Goal: Transaction & Acquisition: Purchase product/service

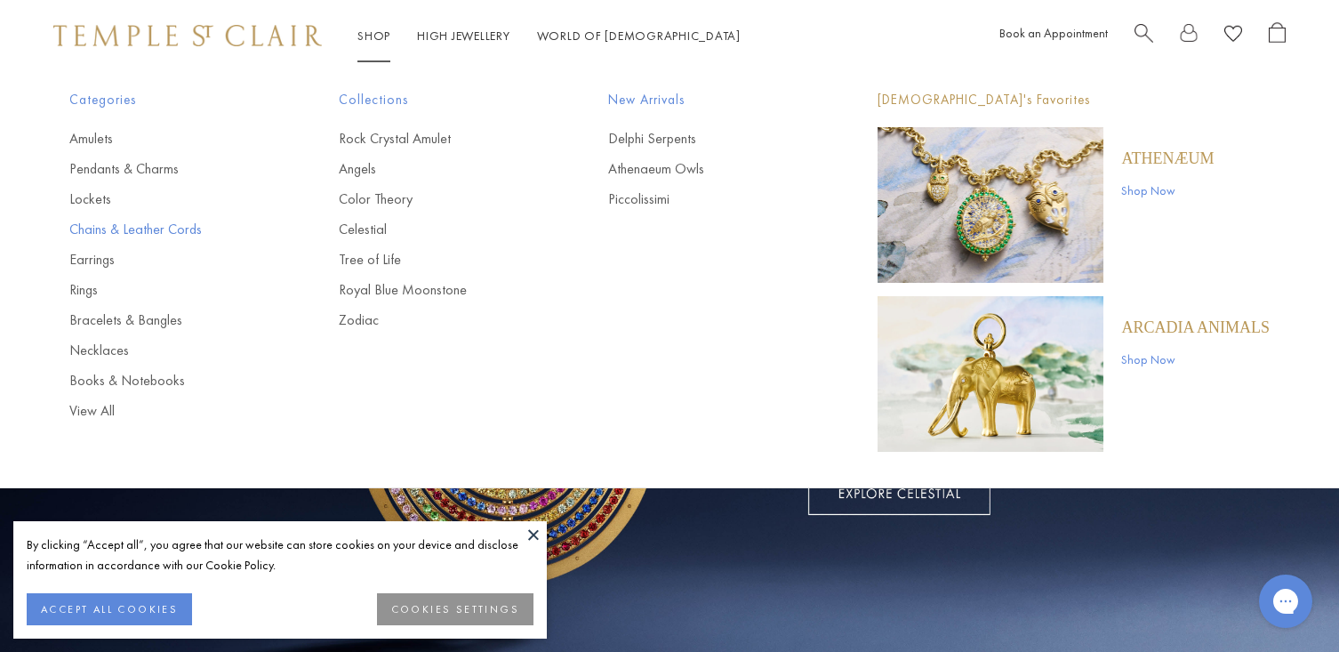
click at [146, 229] on link "Chains & Leather Cords" at bounding box center [168, 230] width 198 height 20
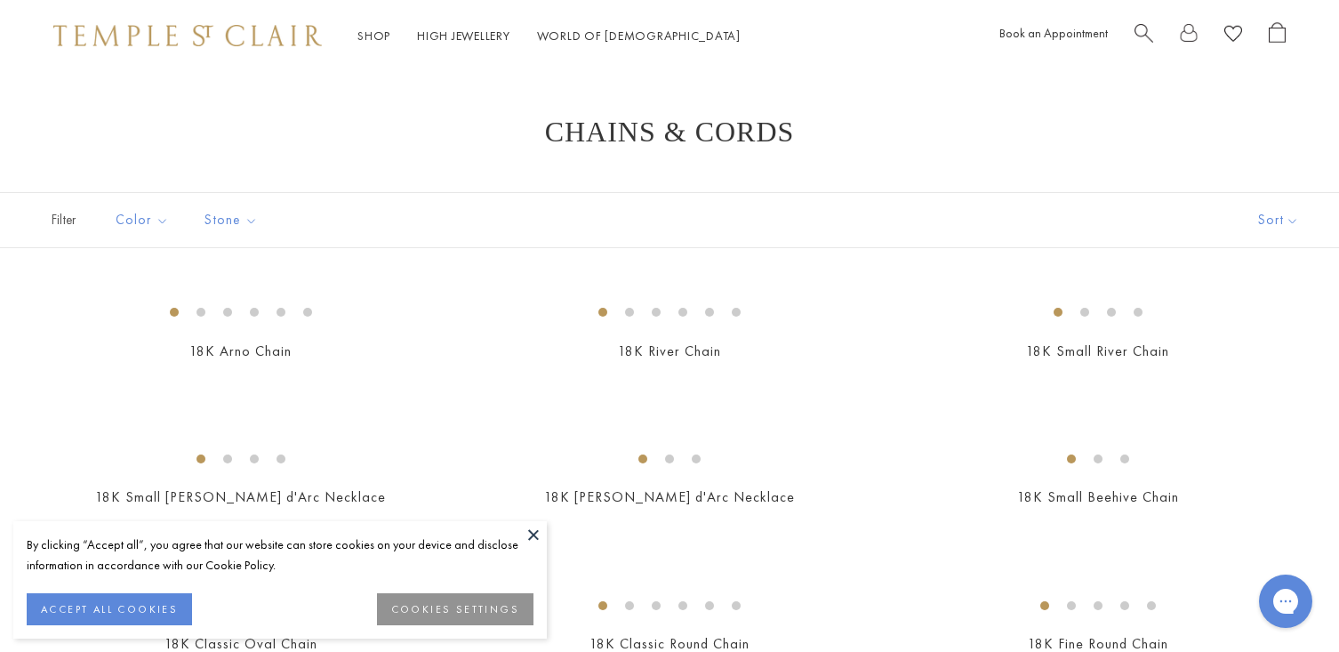
click at [142, 605] on button "ACCEPT ALL COOKIES" at bounding box center [109, 609] width 165 height 32
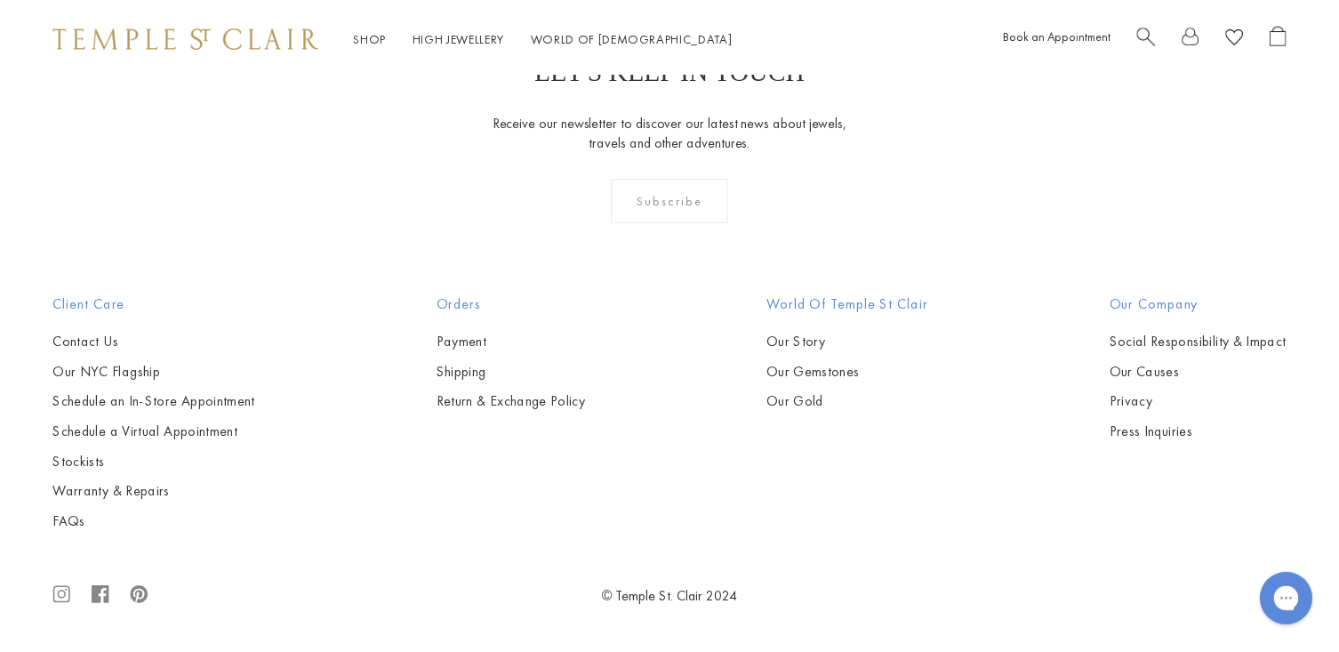
scroll to position [1701, 0]
click at [0, 0] on img at bounding box center [0, 0] width 0 height 0
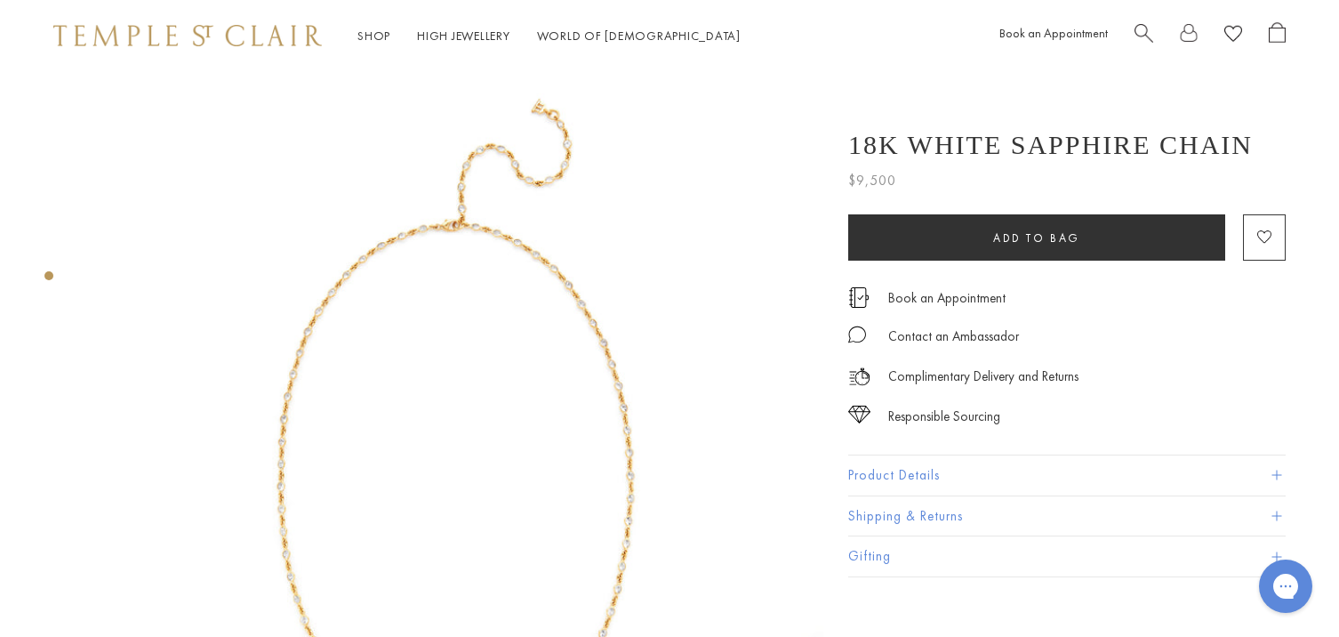
click at [923, 471] on button "Product Details" at bounding box center [1066, 475] width 437 height 40
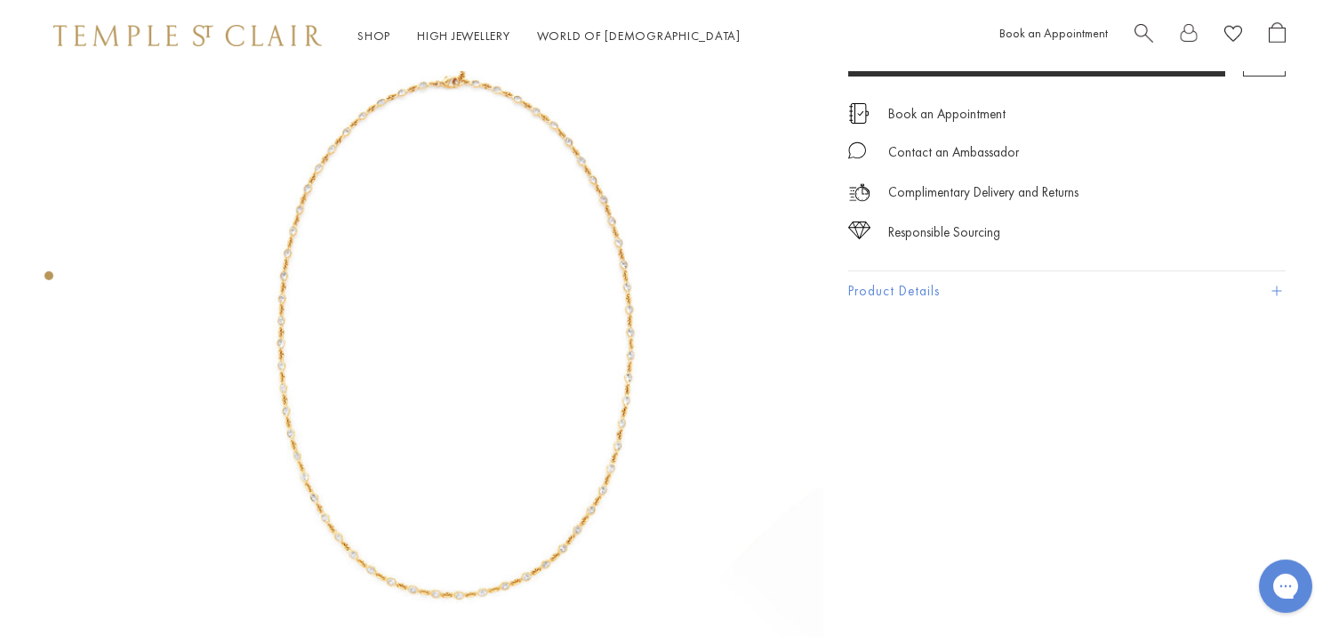
scroll to position [144, 0]
click at [904, 290] on button "Product Details" at bounding box center [1066, 290] width 437 height 40
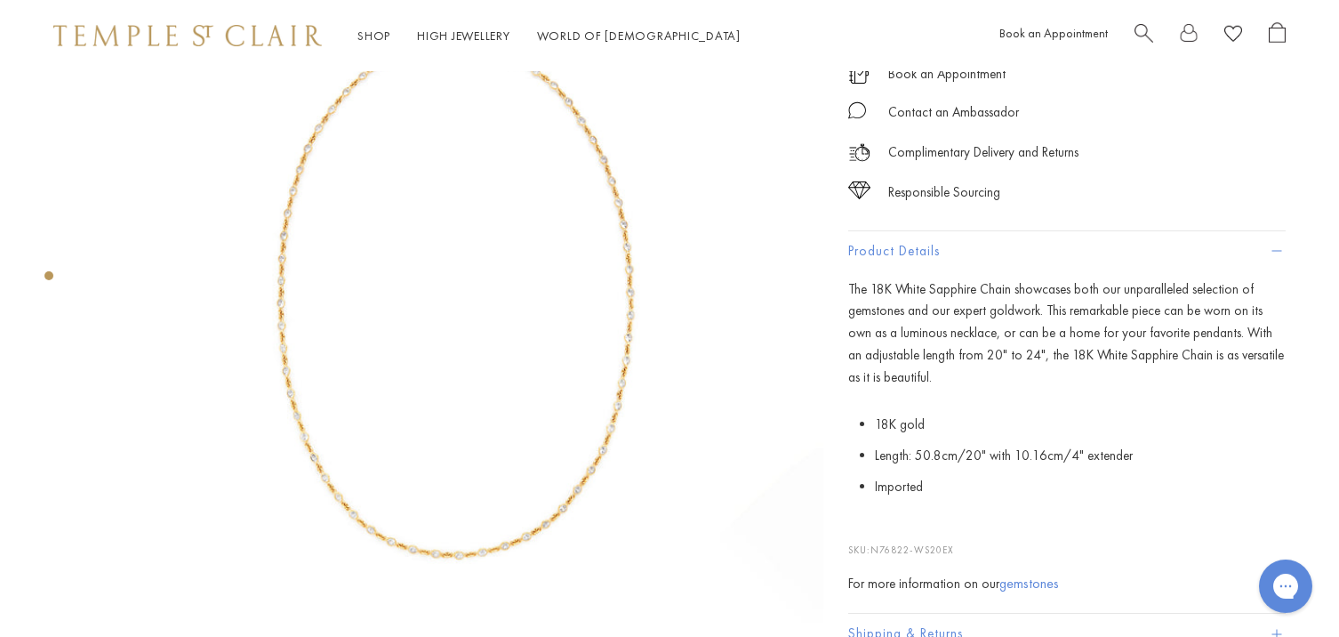
scroll to position [192, 0]
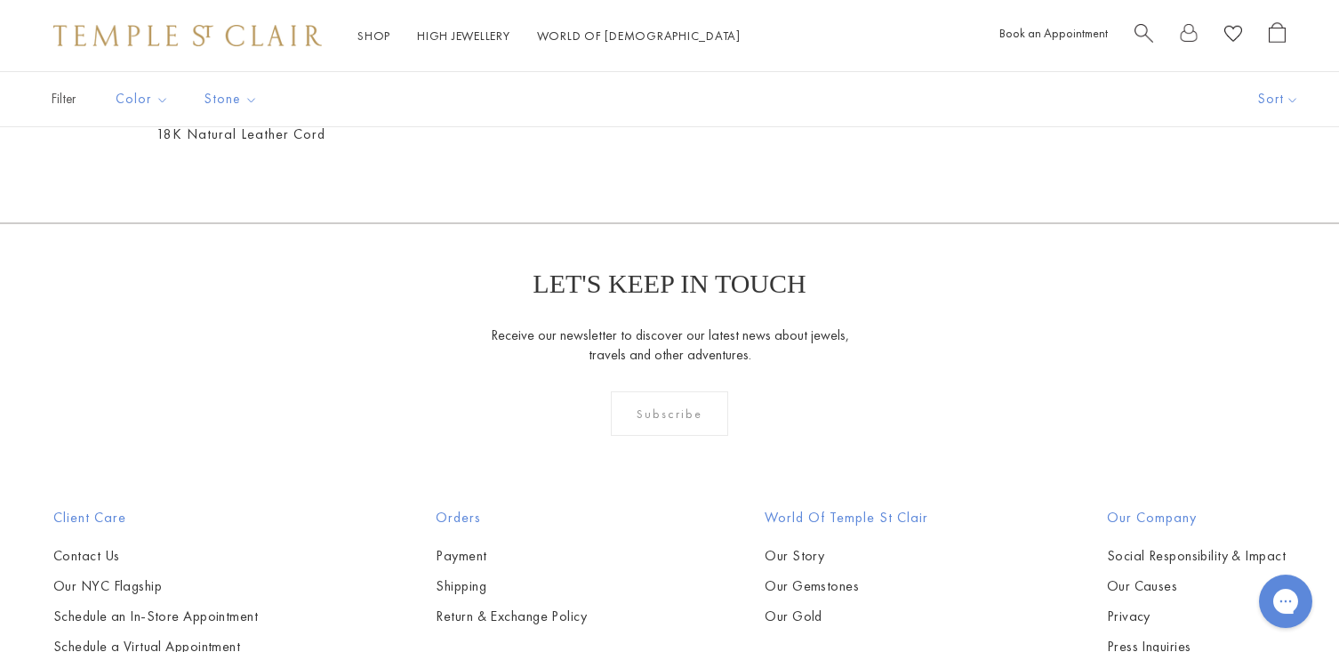
scroll to position [1237, 0]
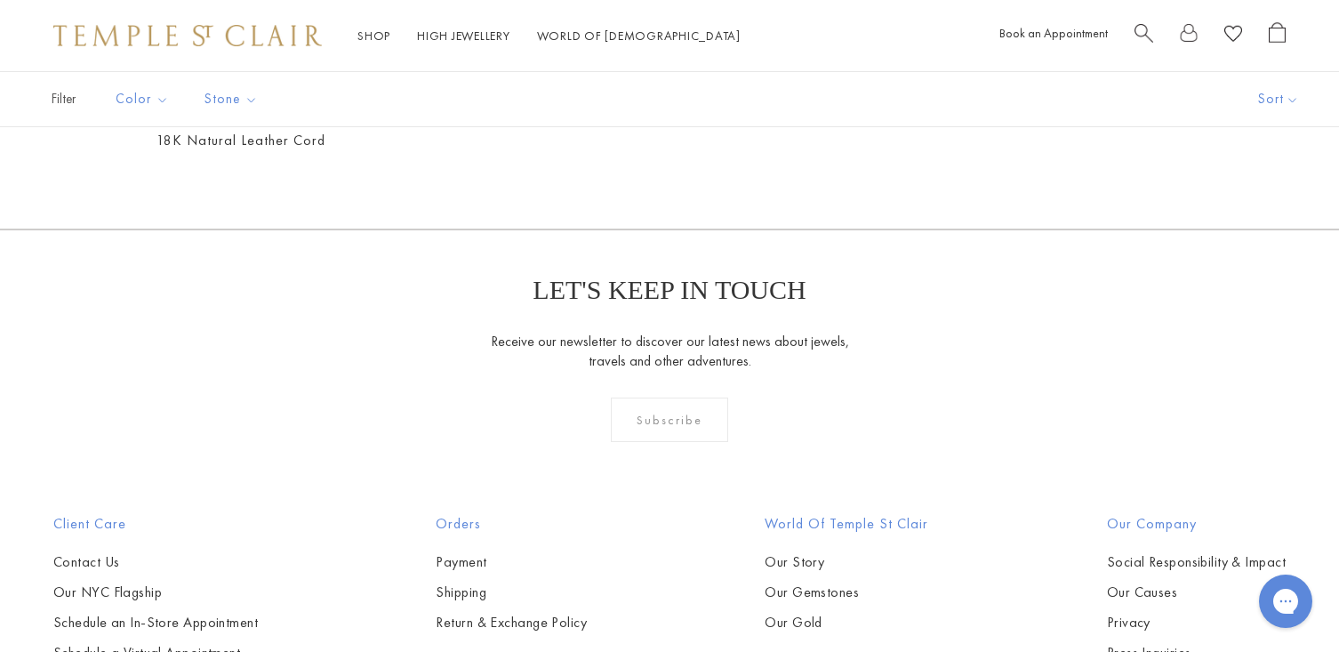
click at [0, 0] on img at bounding box center [0, 0] width 0 height 0
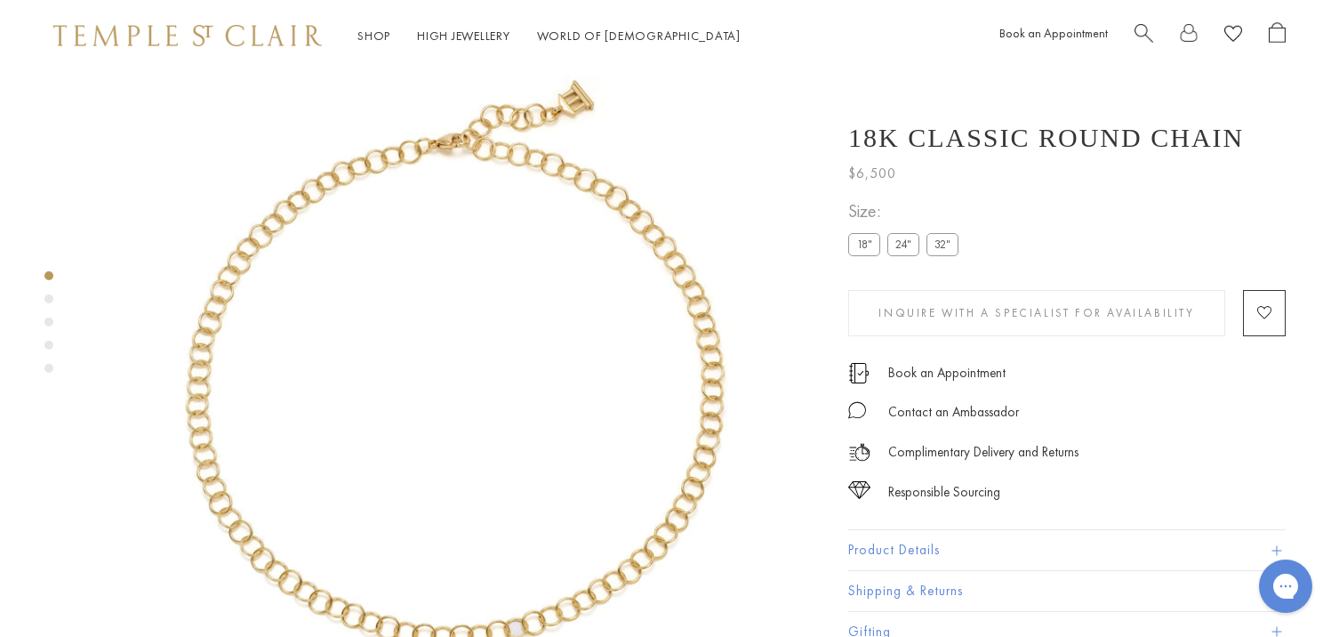
scroll to position [71, 0]
click at [945, 251] on label "32"" at bounding box center [943, 244] width 32 height 22
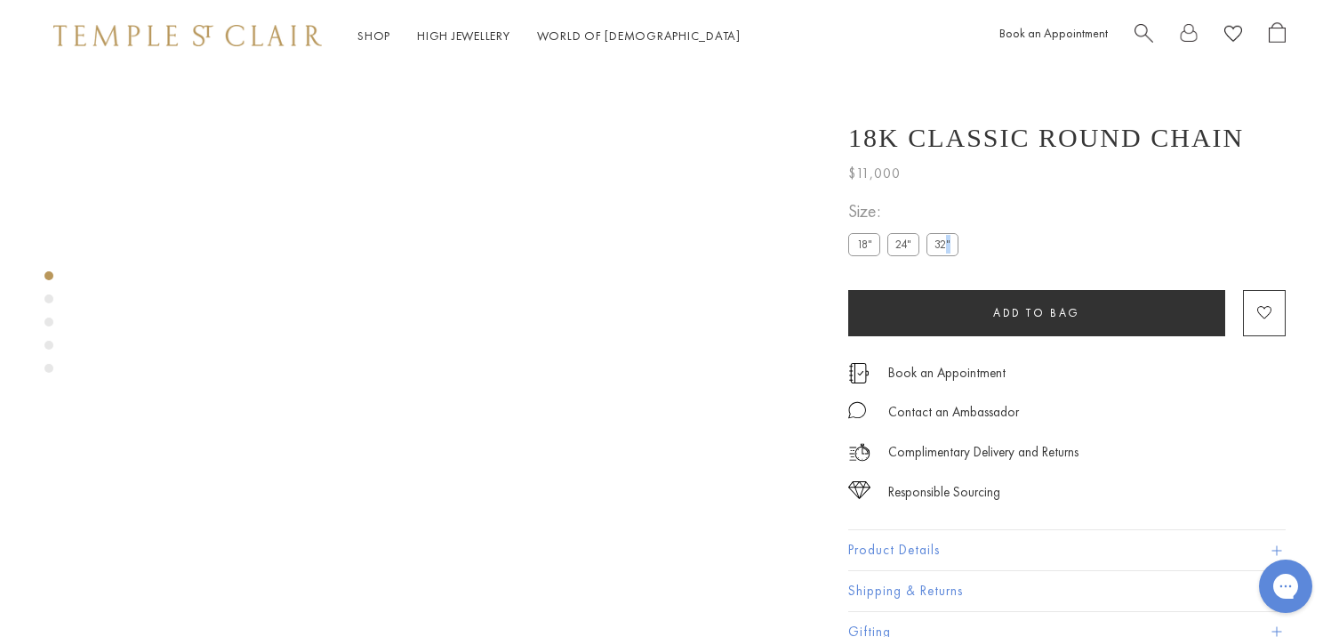
click at [945, 251] on label "32"" at bounding box center [943, 244] width 32 height 22
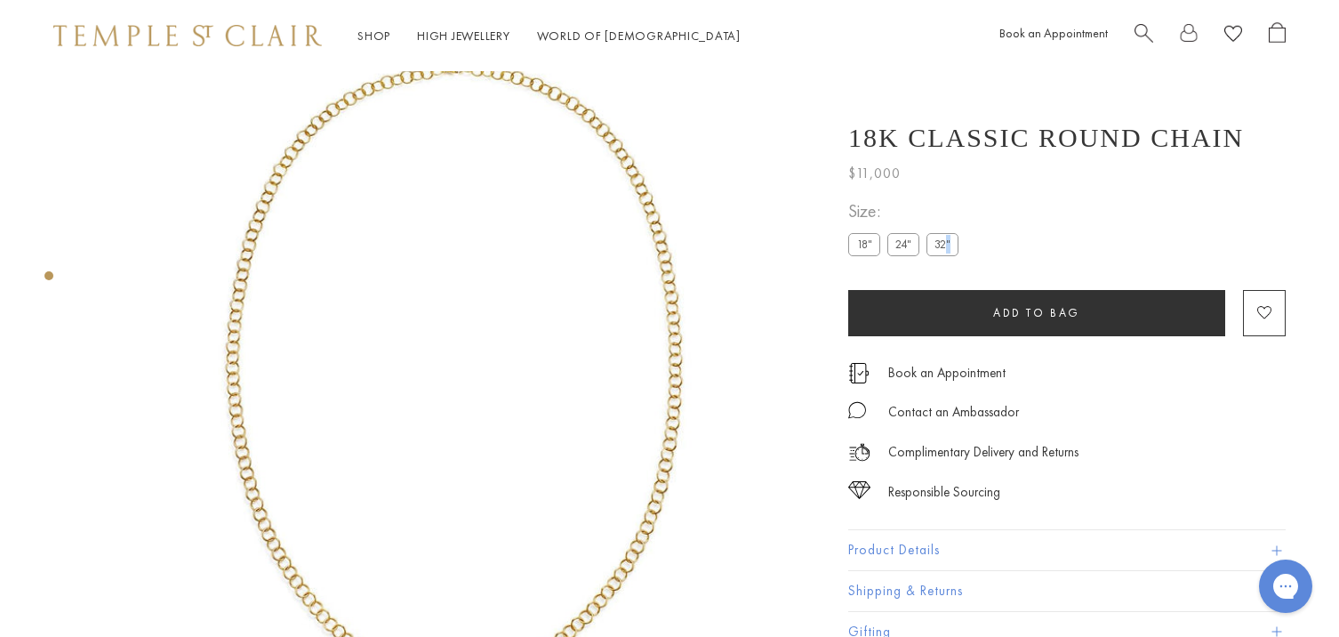
click at [911, 552] on button "Product Details" at bounding box center [1066, 550] width 437 height 40
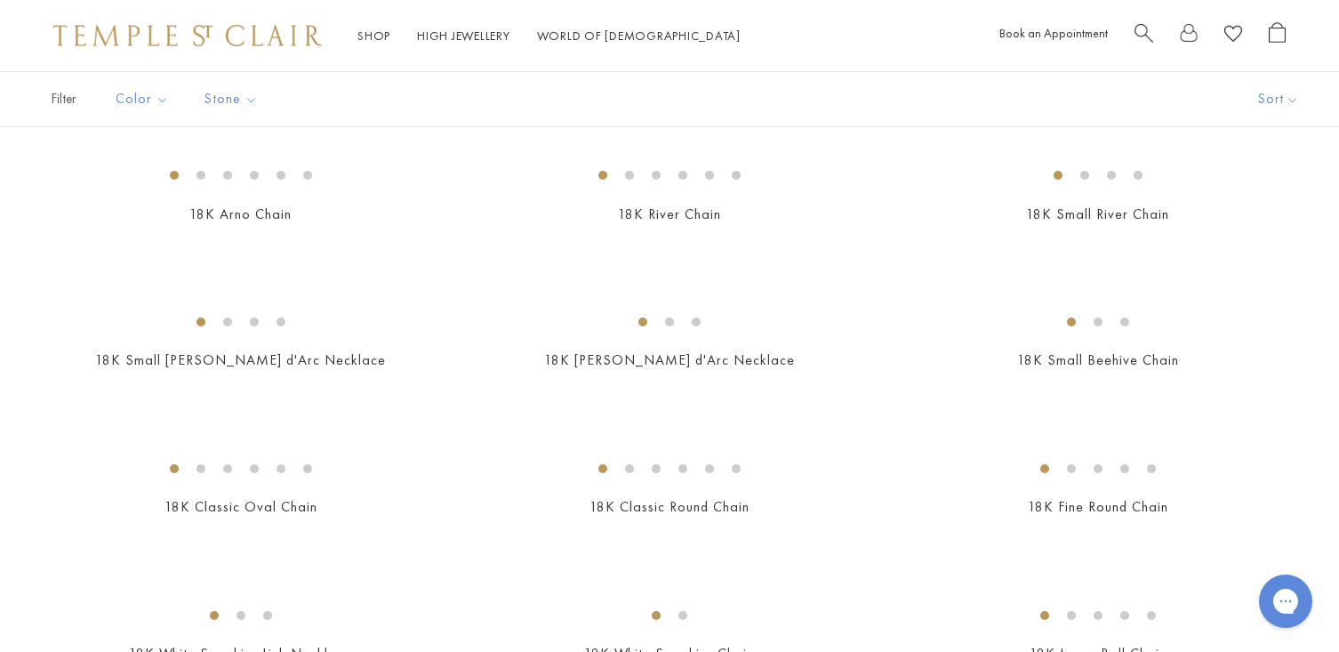
scroll to position [116, 0]
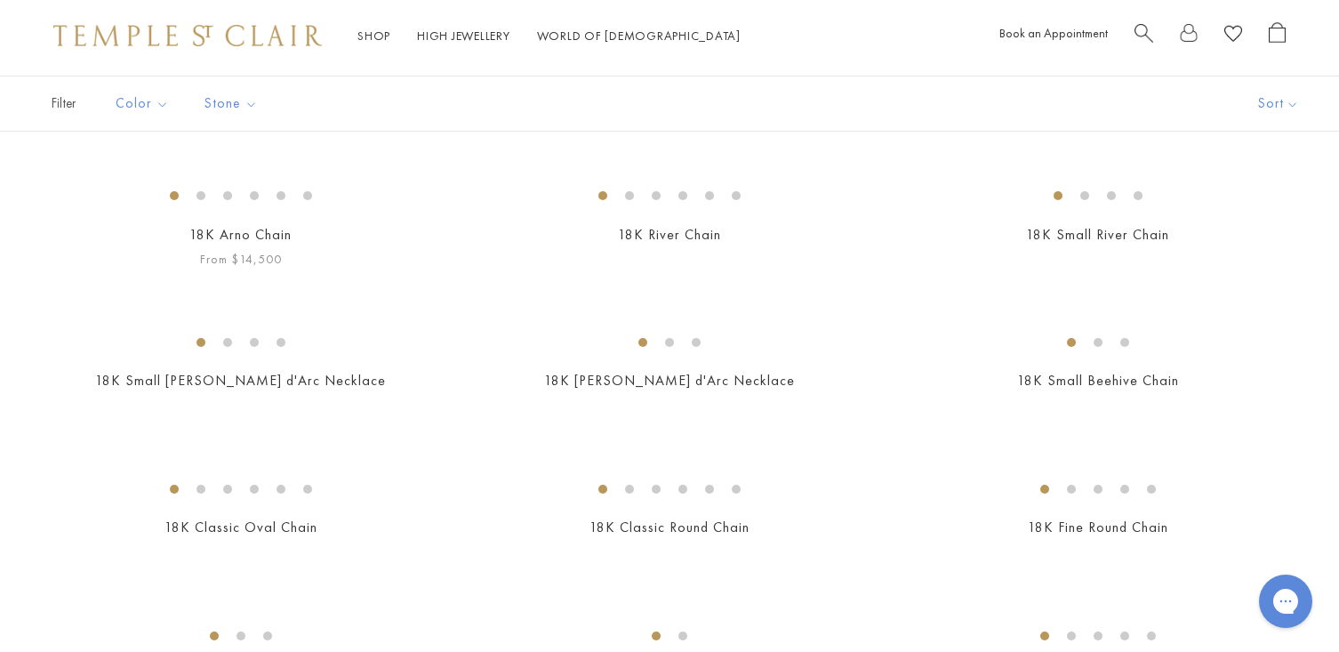
click at [229, 244] on link "18K Arno Chain" at bounding box center [240, 234] width 102 height 19
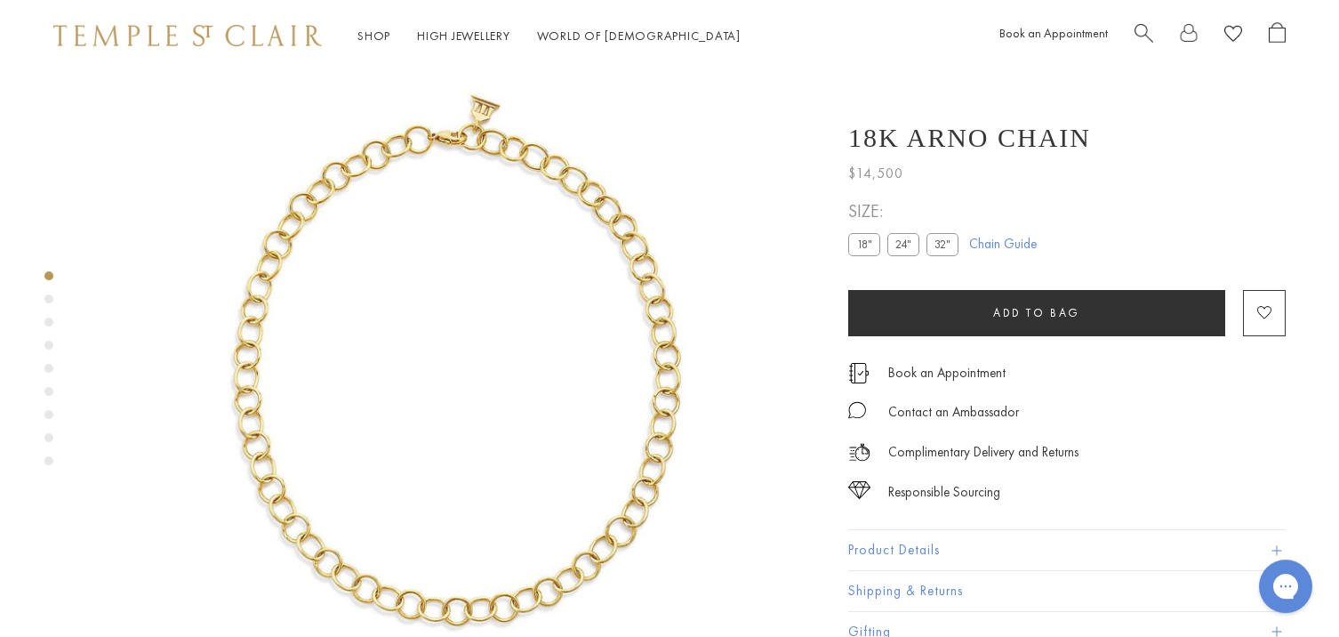
scroll to position [71, 0]
click at [944, 246] on label "32"" at bounding box center [943, 244] width 32 height 22
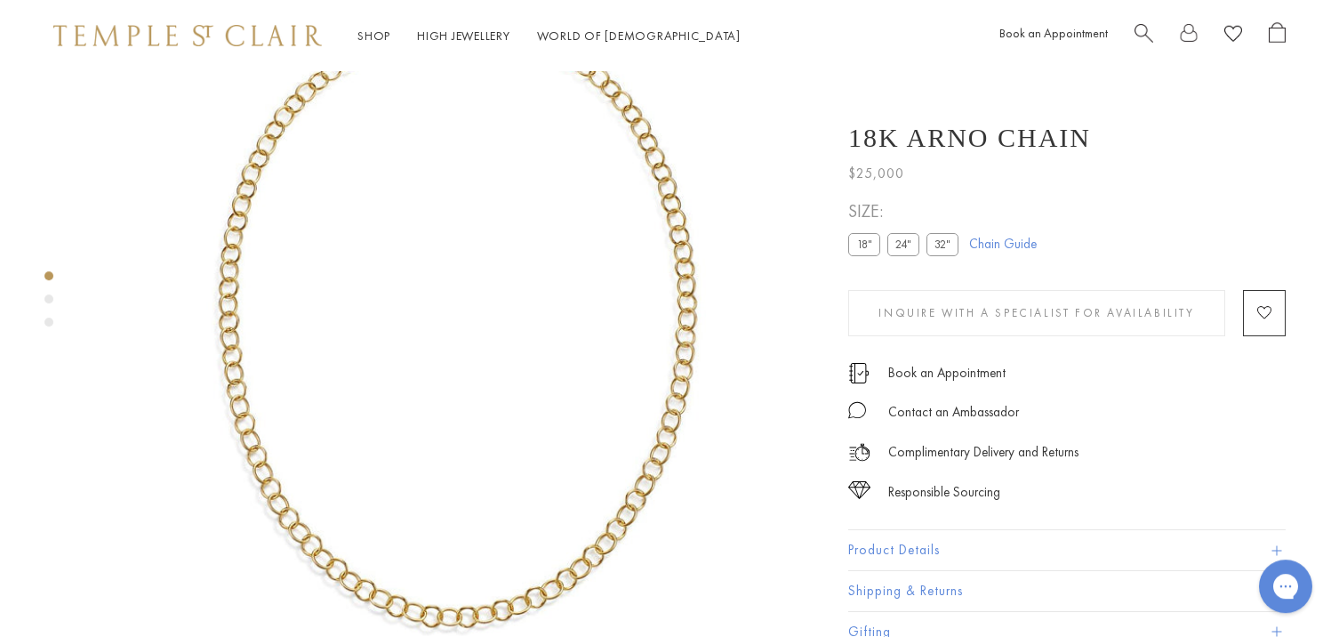
scroll to position [151, 0]
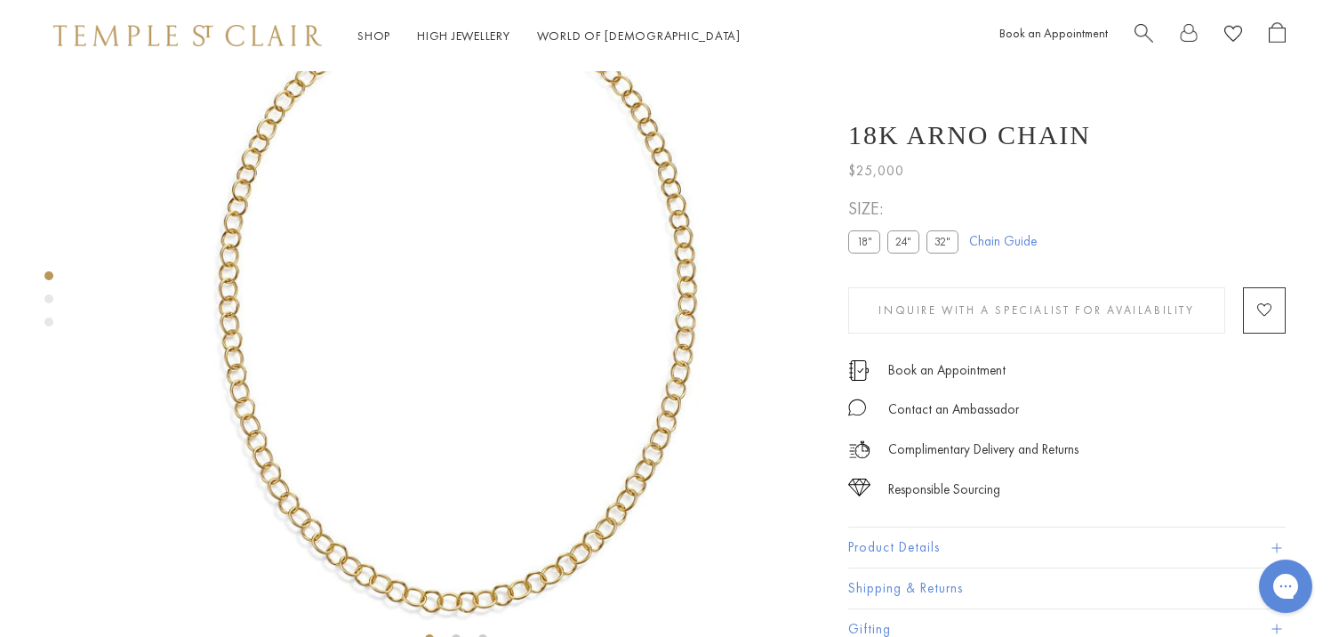
click at [907, 550] on button "Product Details" at bounding box center [1066, 548] width 437 height 40
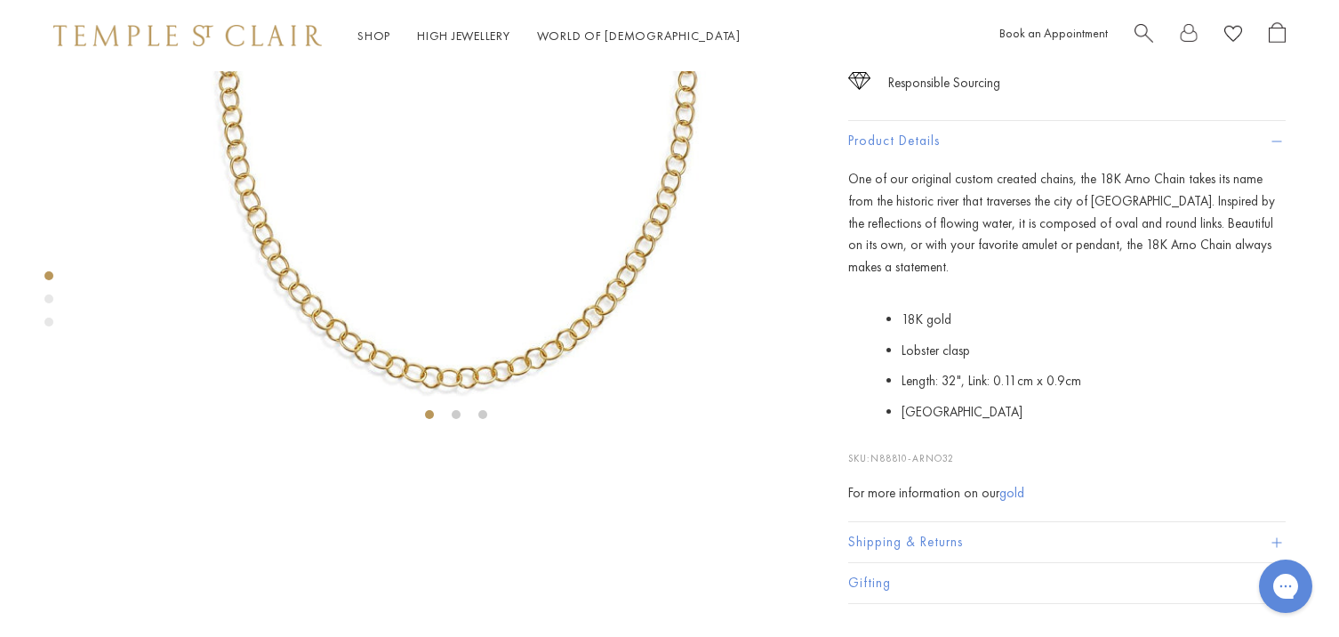
scroll to position [0, 0]
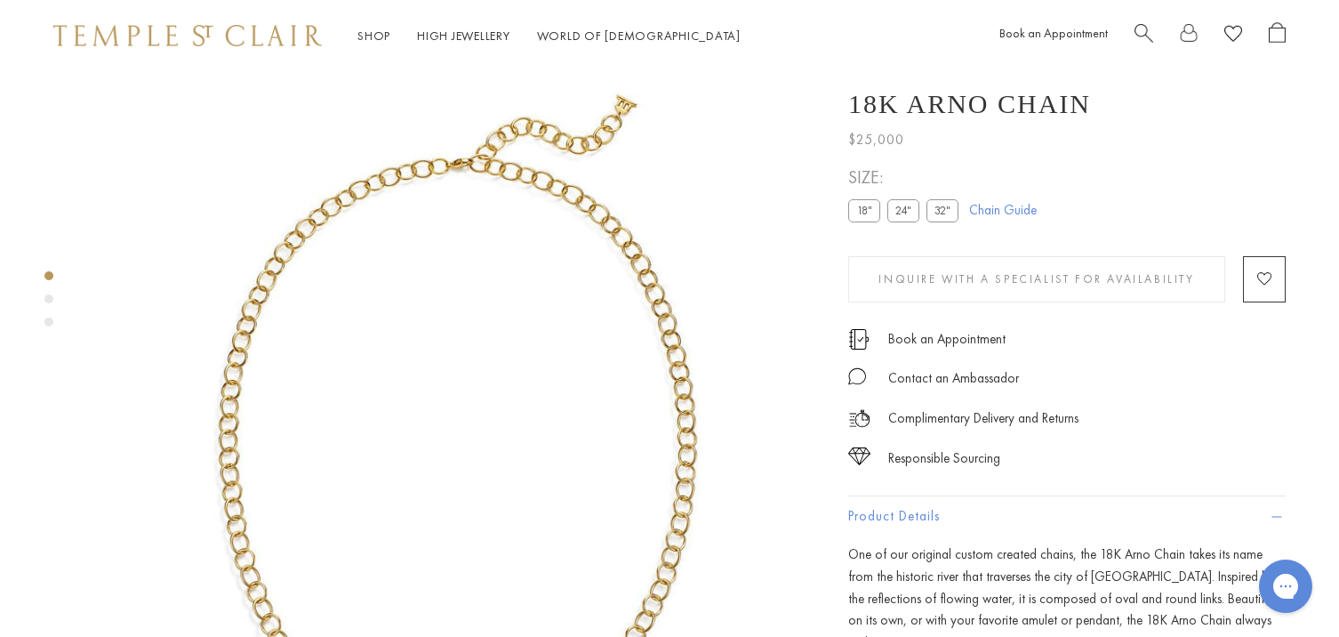
drag, startPoint x: 850, startPoint y: 649, endPoint x: 841, endPoint y: 601, distance: 48.8
click at [841, 601] on div "18K Arno Chain $25,000 One of our original custom created chains, the 18K Arno …" at bounding box center [1054, 525] width 462 height 908
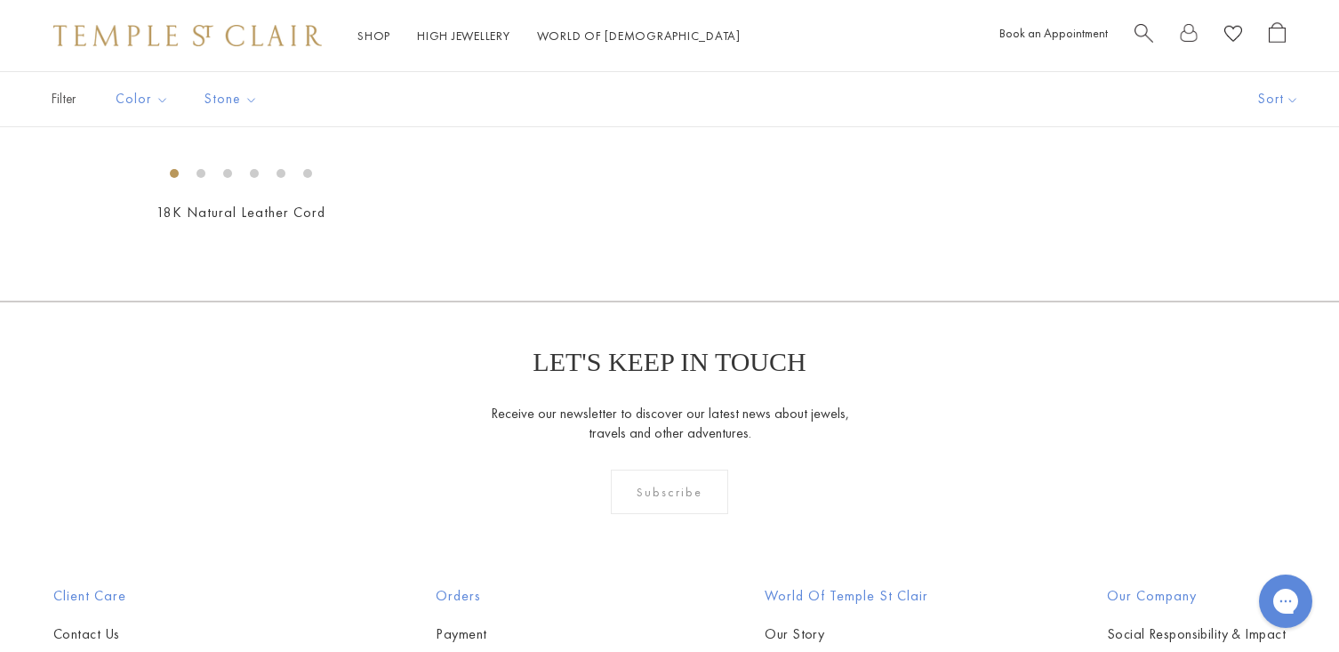
scroll to position [1173, 0]
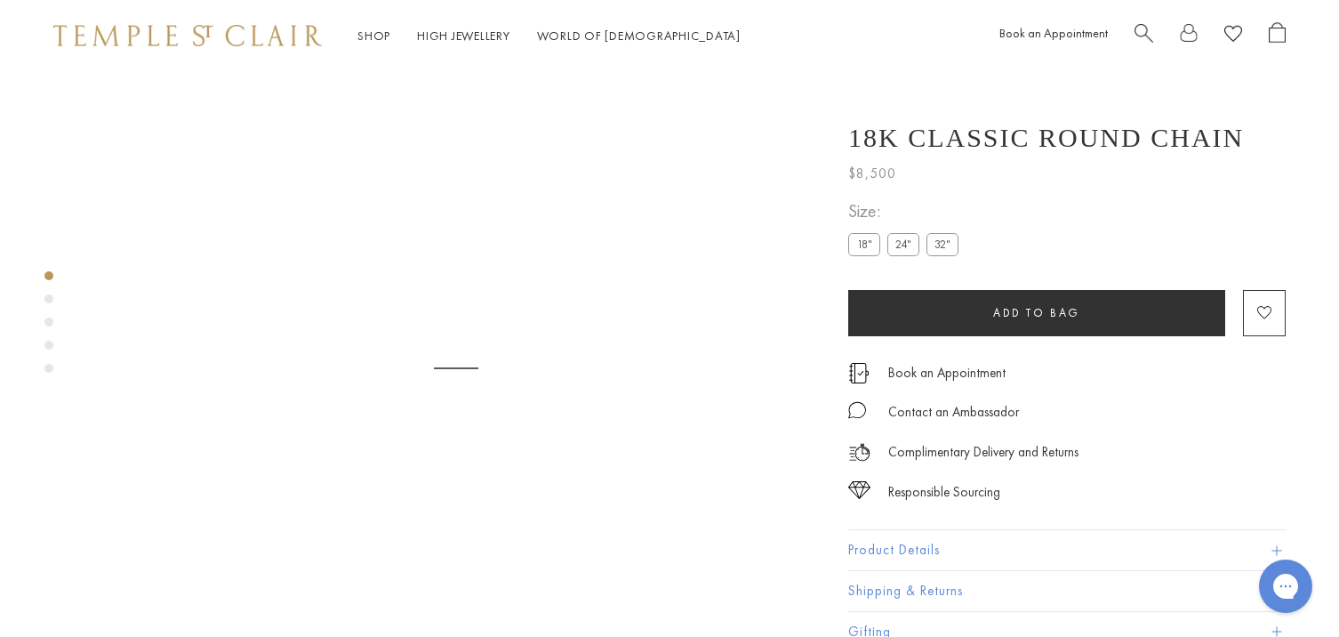
scroll to position [71, 0]
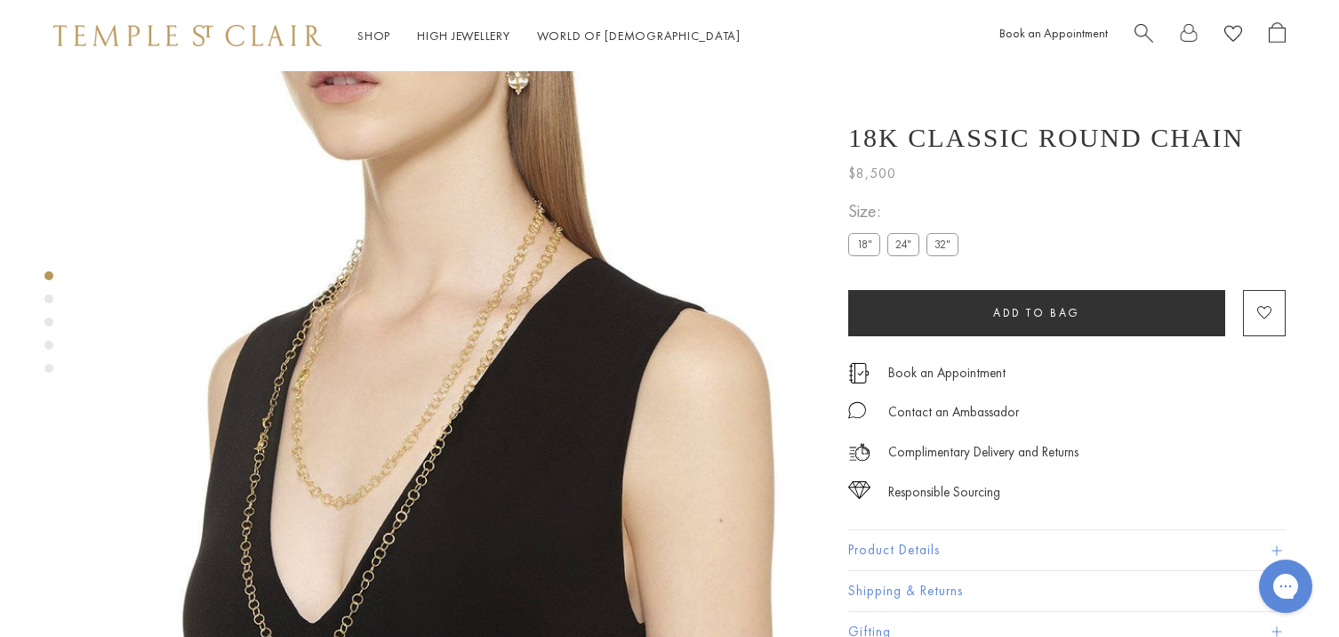
click at [948, 247] on label "32"" at bounding box center [943, 244] width 32 height 22
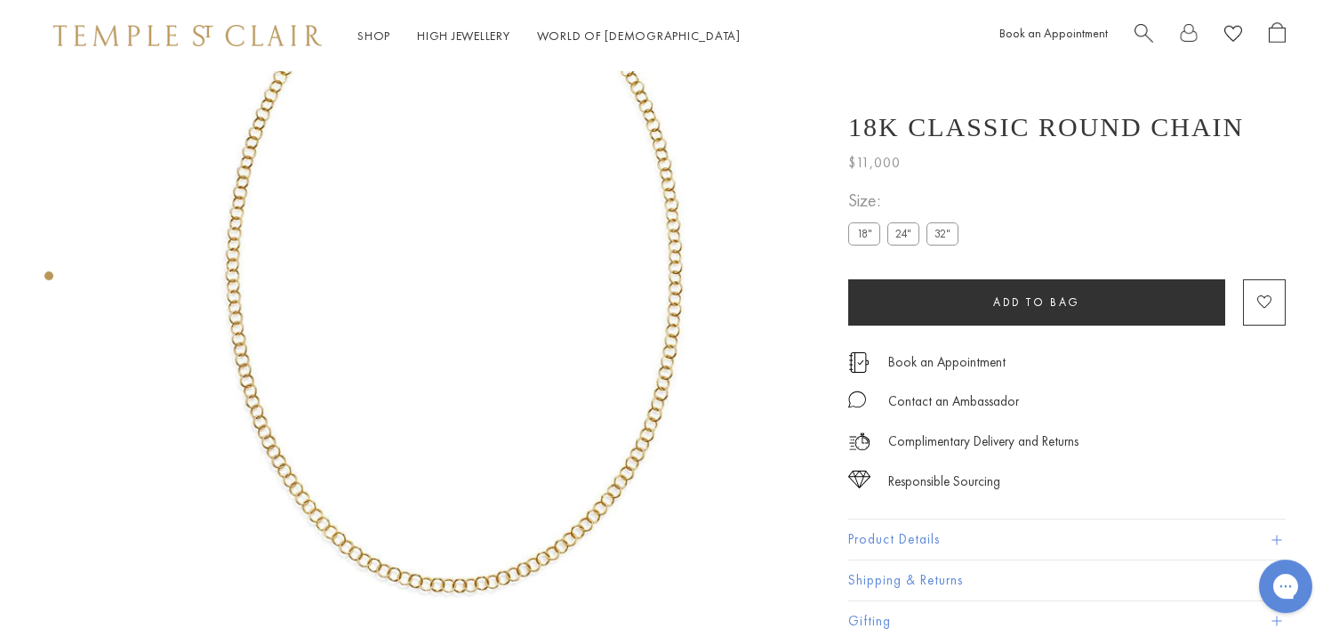
scroll to position [183, 0]
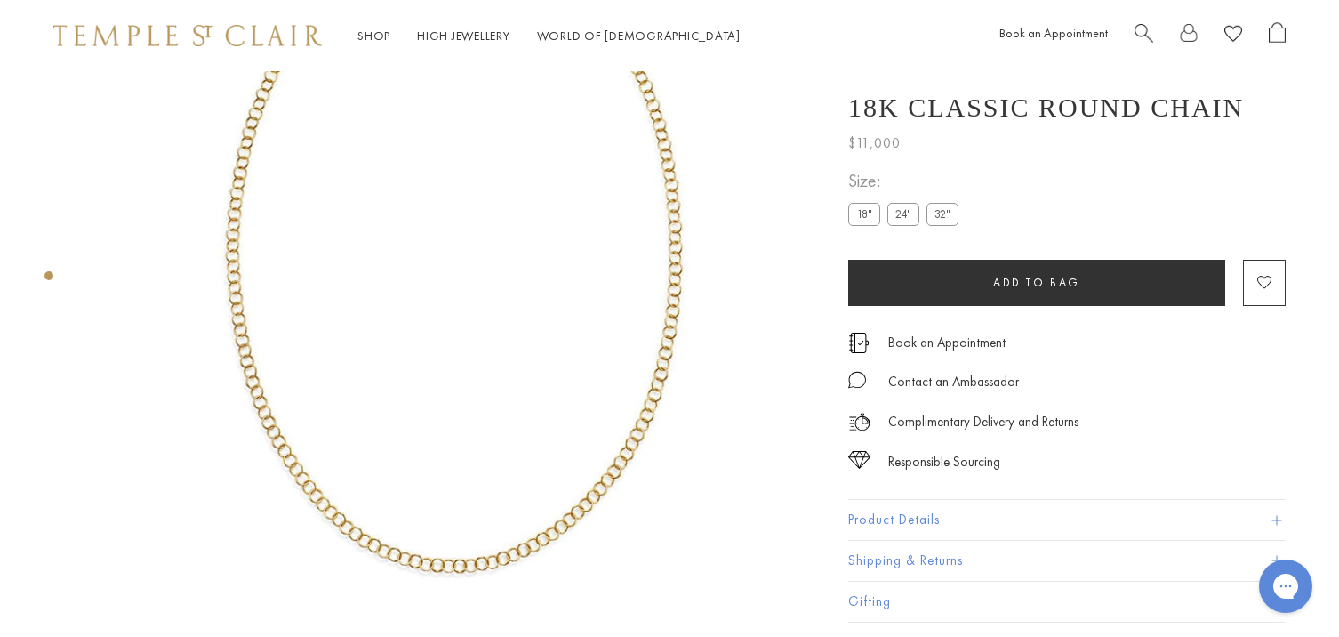
click at [917, 526] on button "Product Details" at bounding box center [1066, 521] width 437 height 40
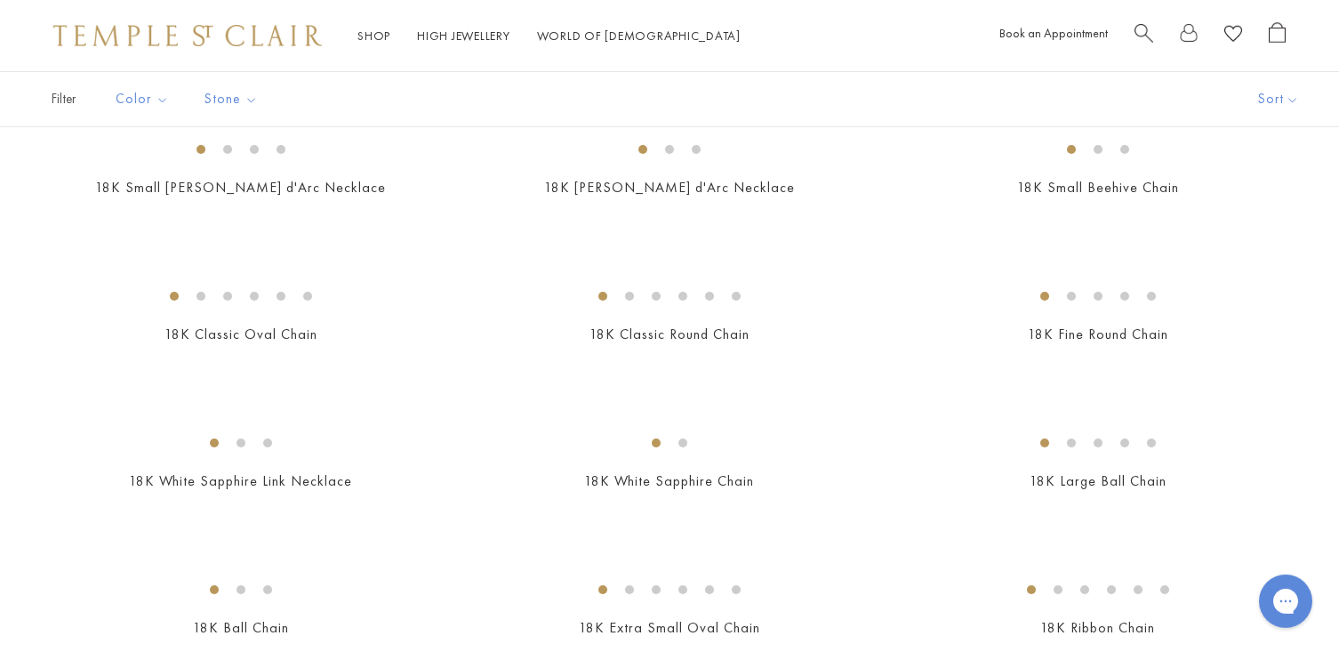
scroll to position [187, 0]
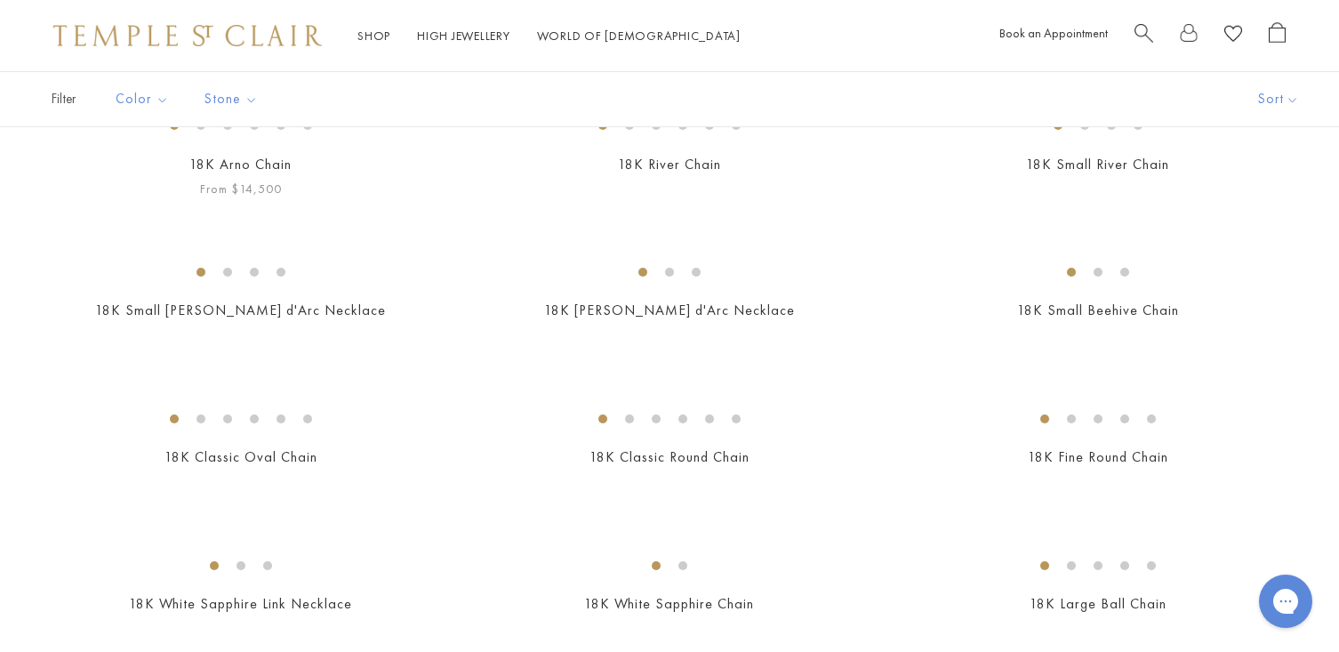
click at [0, 0] on img at bounding box center [0, 0] width 0 height 0
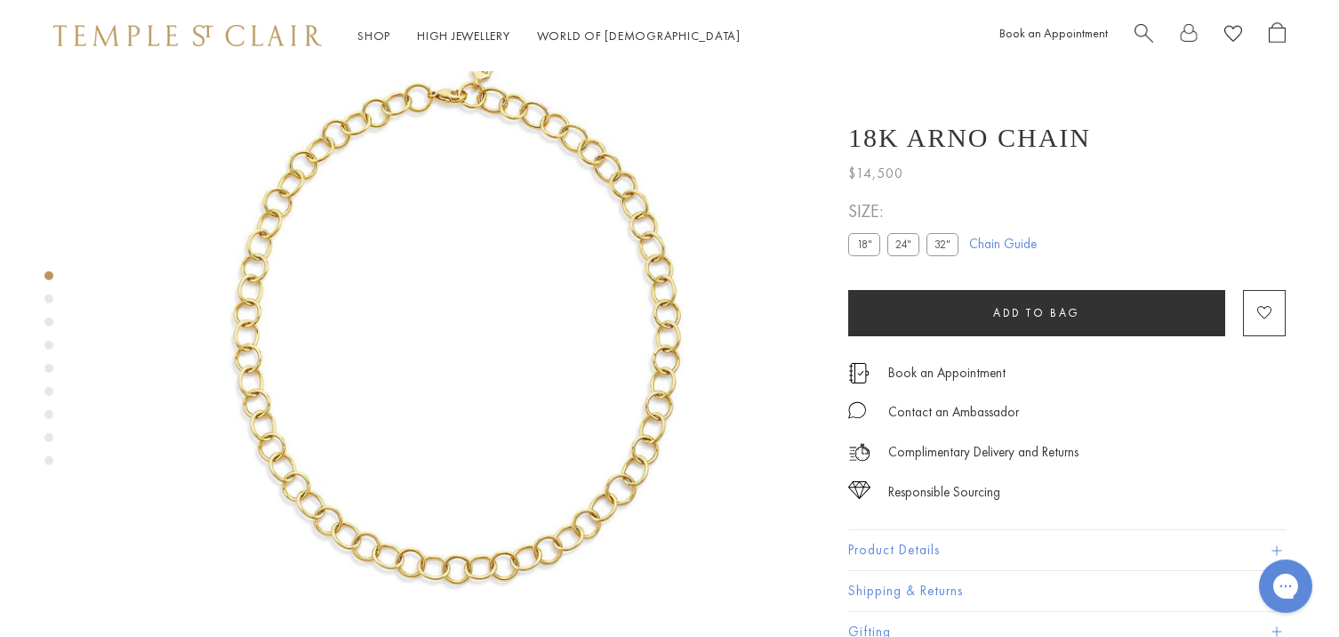
scroll to position [119, 0]
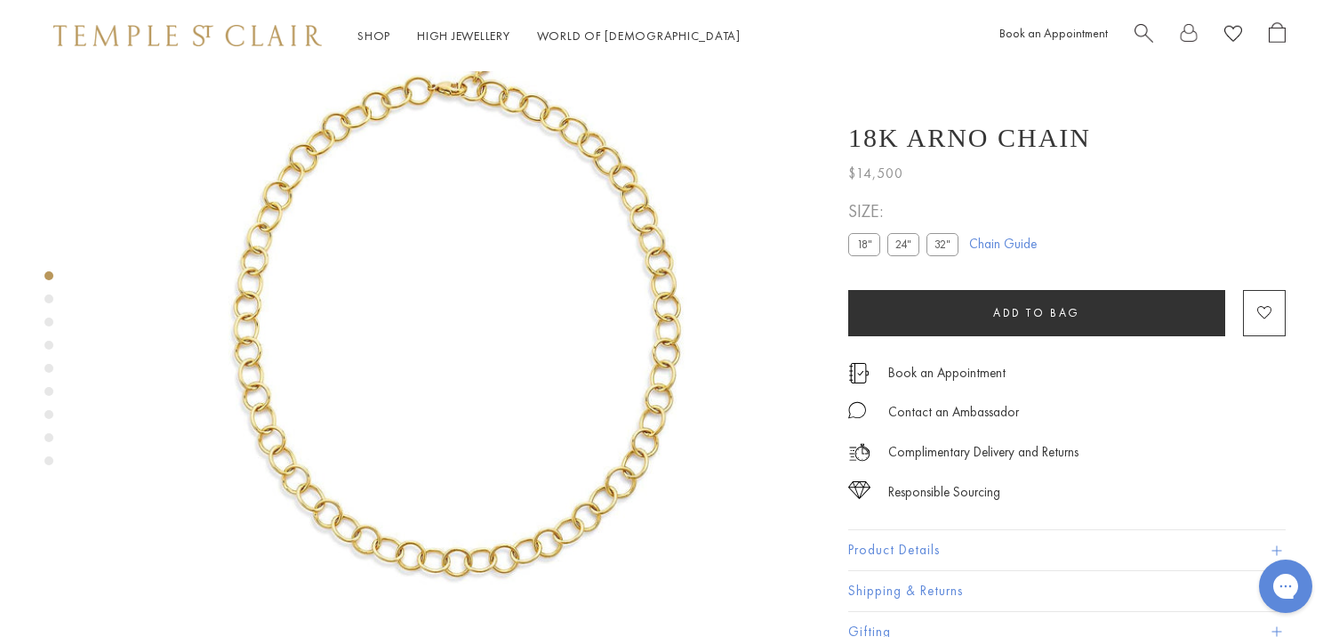
click at [942, 243] on label "32"" at bounding box center [943, 244] width 32 height 22
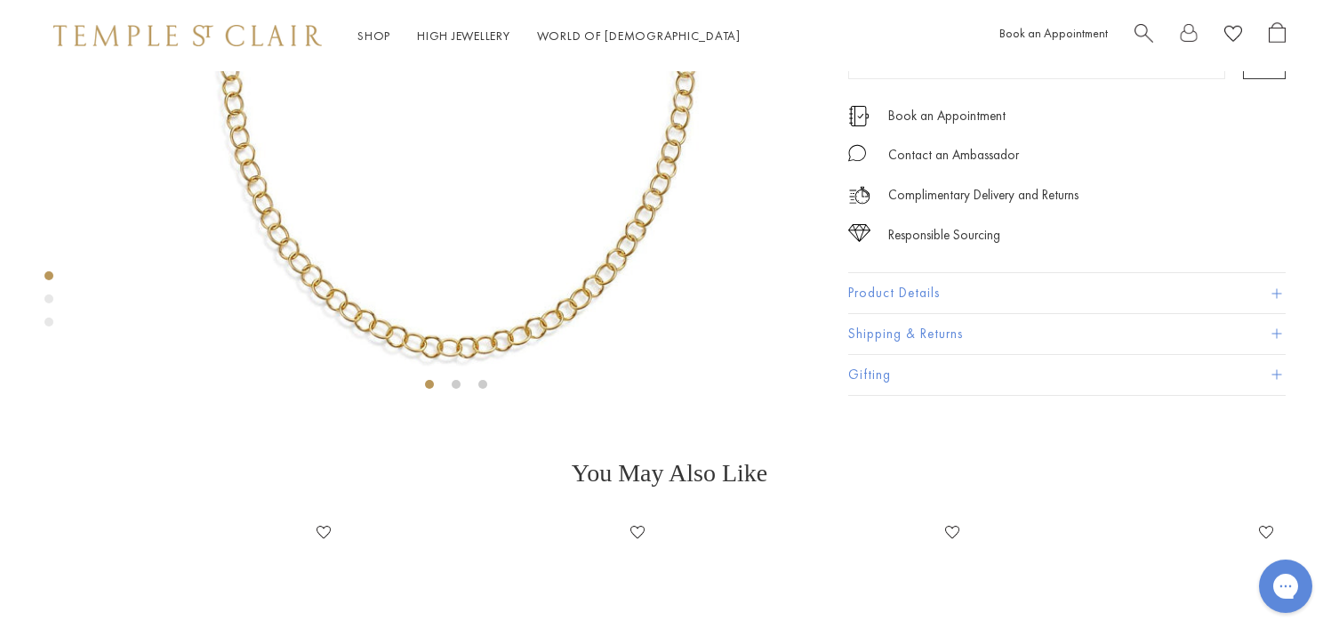
scroll to position [407, 0]
click at [921, 312] on button "Product Details" at bounding box center [1066, 292] width 437 height 40
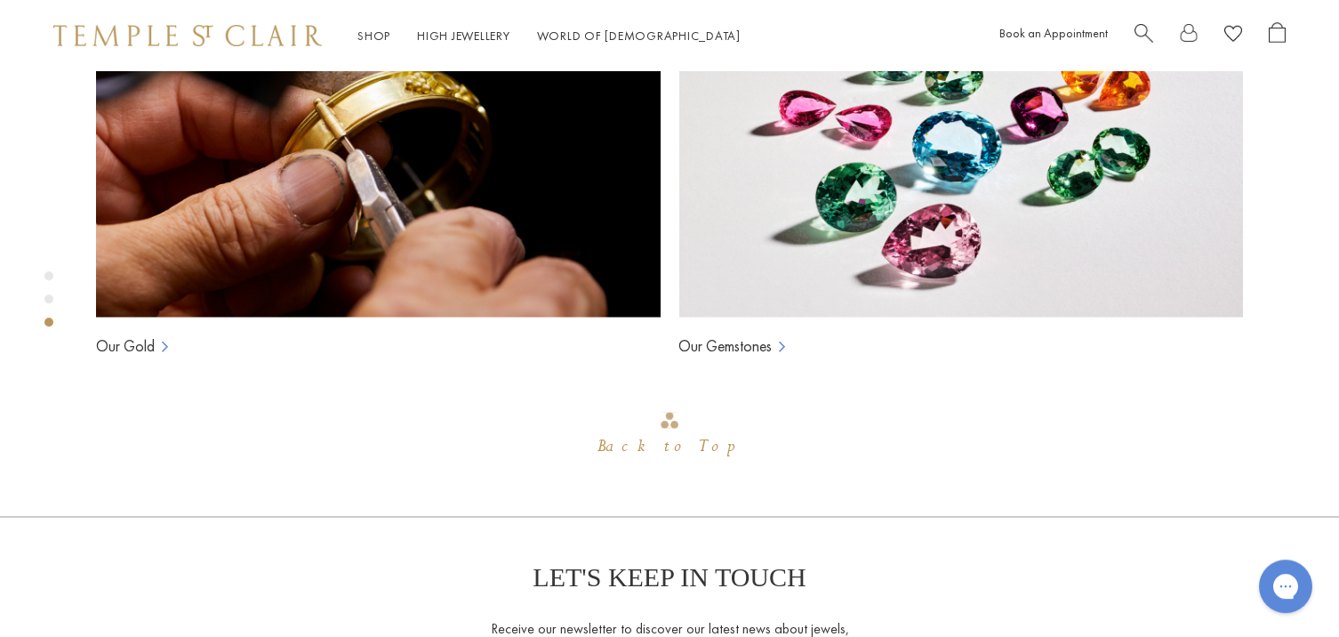
scroll to position [1672, 0]
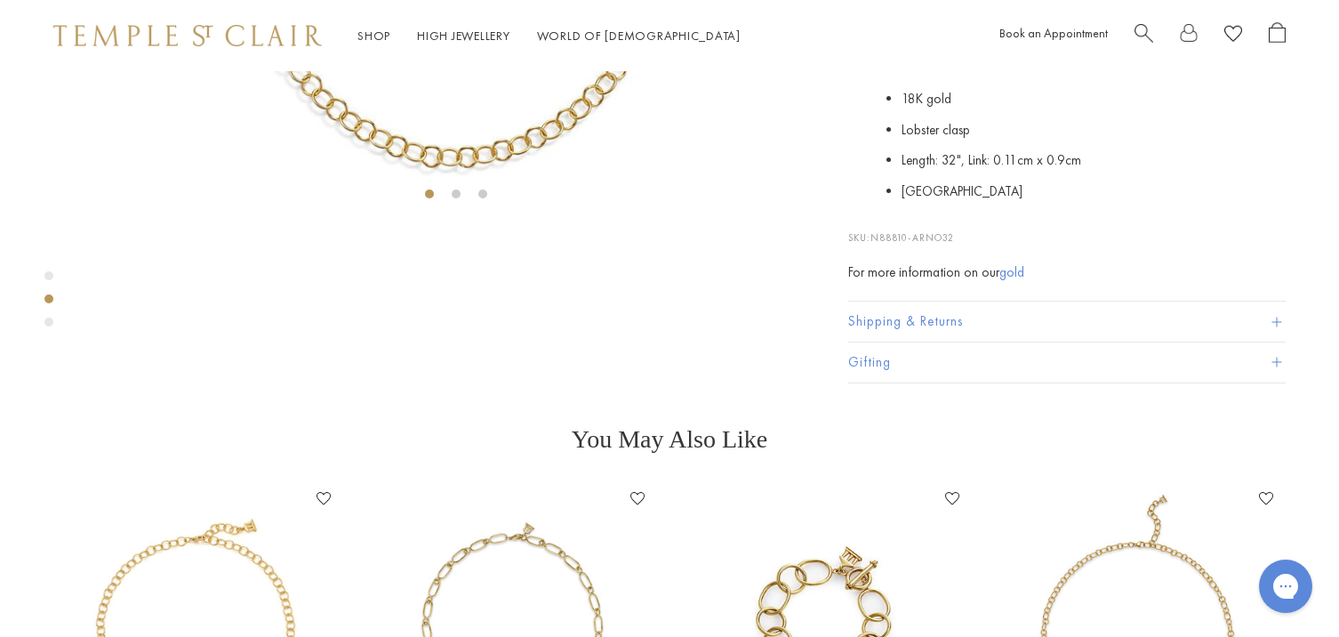
scroll to position [439, 0]
